Goal: Find specific page/section: Find specific page/section

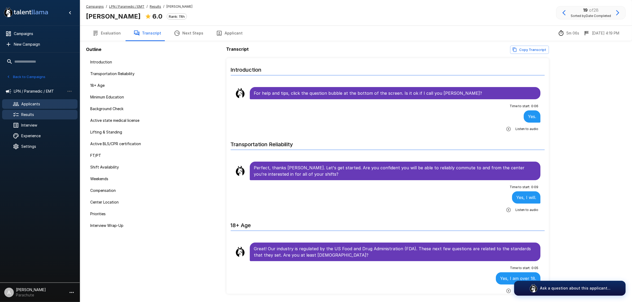
scroll to position [1002, 0]
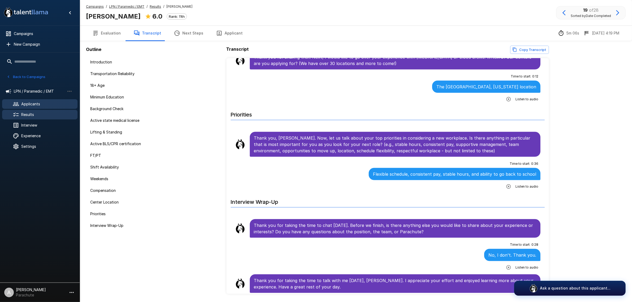
click at [44, 104] on span "Applicants" at bounding box center [47, 103] width 52 height 5
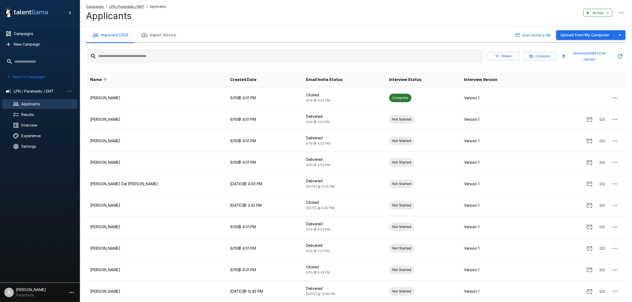
click at [156, 57] on input "text" at bounding box center [285, 57] width 398 height 10
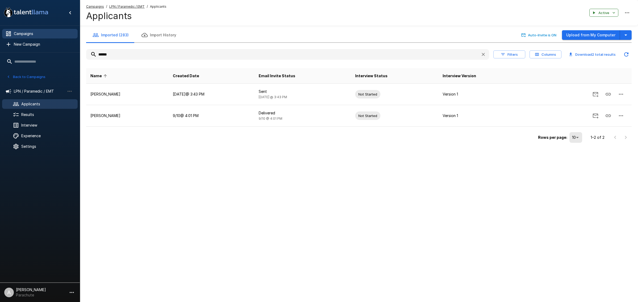
type input "******"
click at [38, 32] on span "Campaigns" at bounding box center [44, 33] width 60 height 5
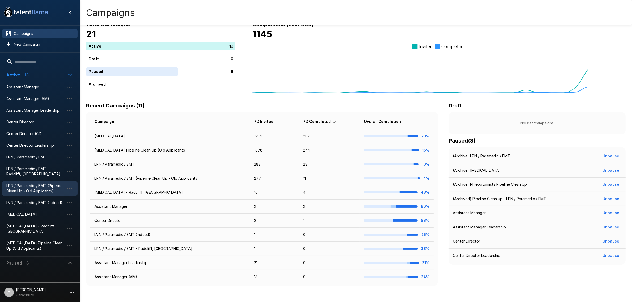
scroll to position [15, 0]
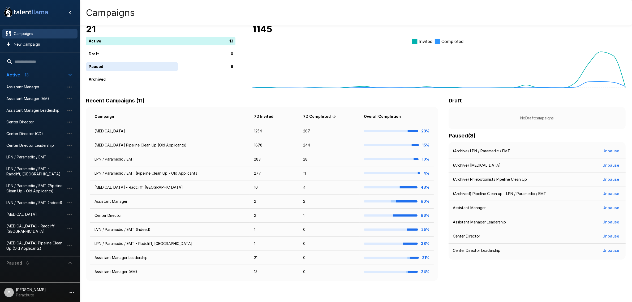
click at [35, 260] on span "Paused 8" at bounding box center [36, 263] width 61 height 6
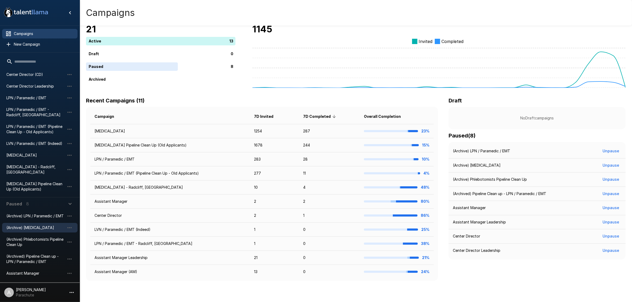
scroll to position [66, 0]
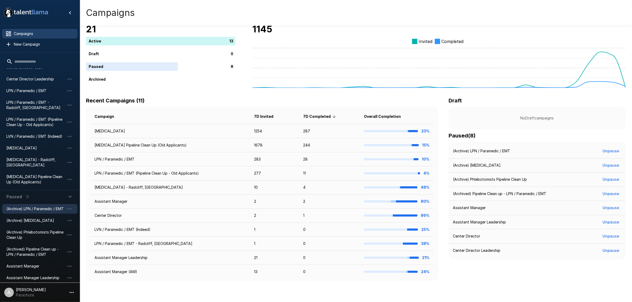
click at [36, 206] on span "(Archive) LPN / Paramedic / EMT" at bounding box center [35, 208] width 58 height 5
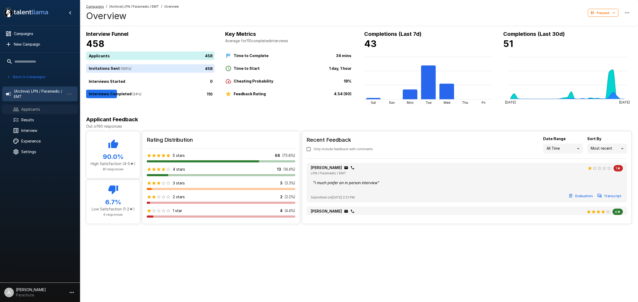
click at [49, 107] on span "Applicants" at bounding box center [47, 109] width 52 height 5
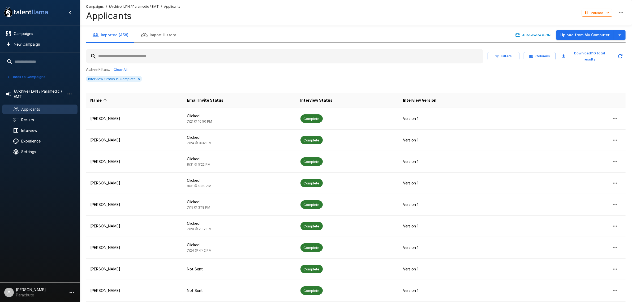
click at [146, 56] on input "text" at bounding box center [285, 57] width 398 height 10
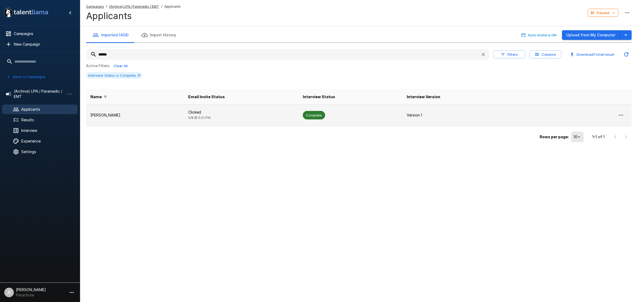
type input "******"
click at [156, 117] on p "[PERSON_NAME]" at bounding box center [134, 115] width 89 height 5
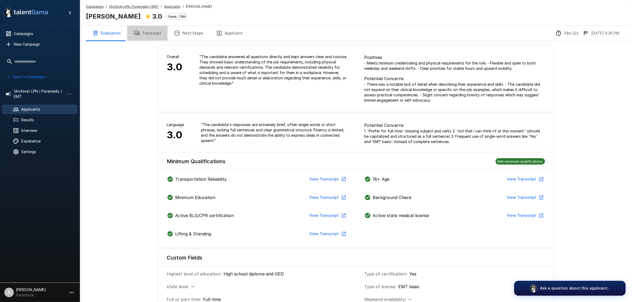
click at [152, 34] on button "Transcript" at bounding box center [147, 33] width 40 height 15
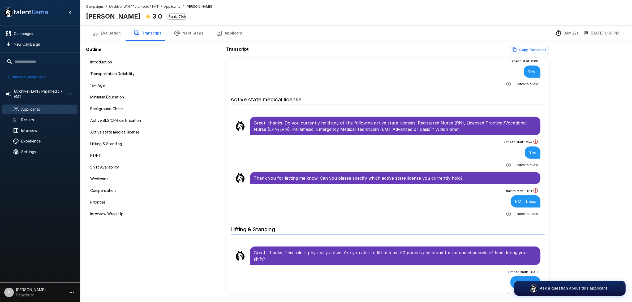
scroll to position [564, 0]
